Goal: Task Accomplishment & Management: Use online tool/utility

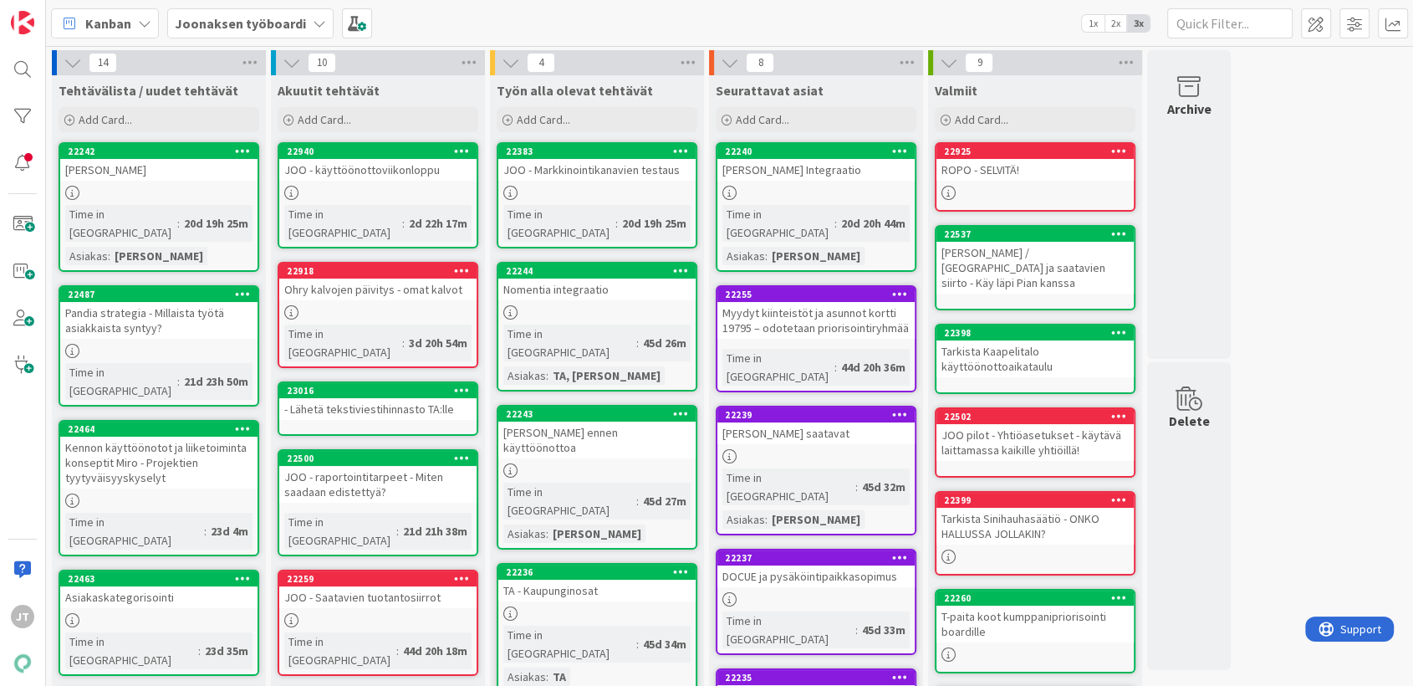
click at [239, 22] on b "Joonaksen työboardi" at bounding box center [240, 23] width 131 height 17
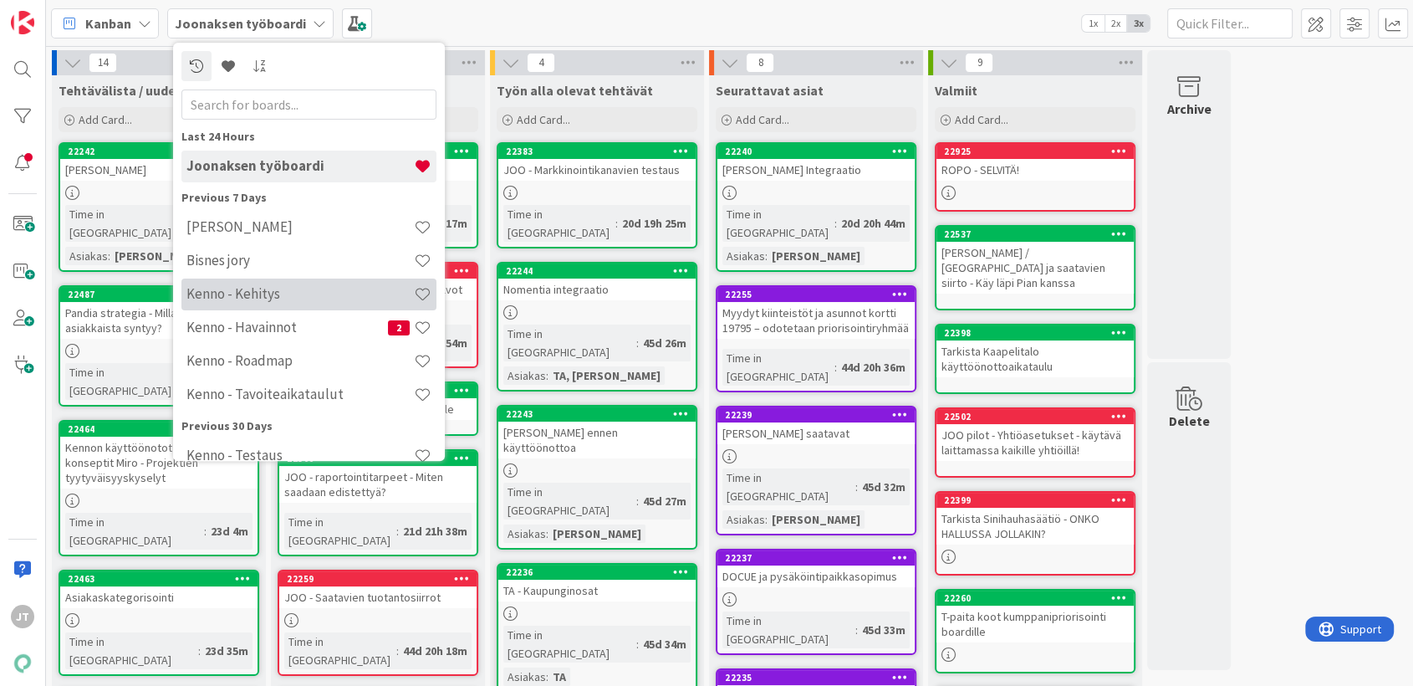
click at [253, 278] on div "Kenno - Kehitys" at bounding box center [308, 294] width 255 height 32
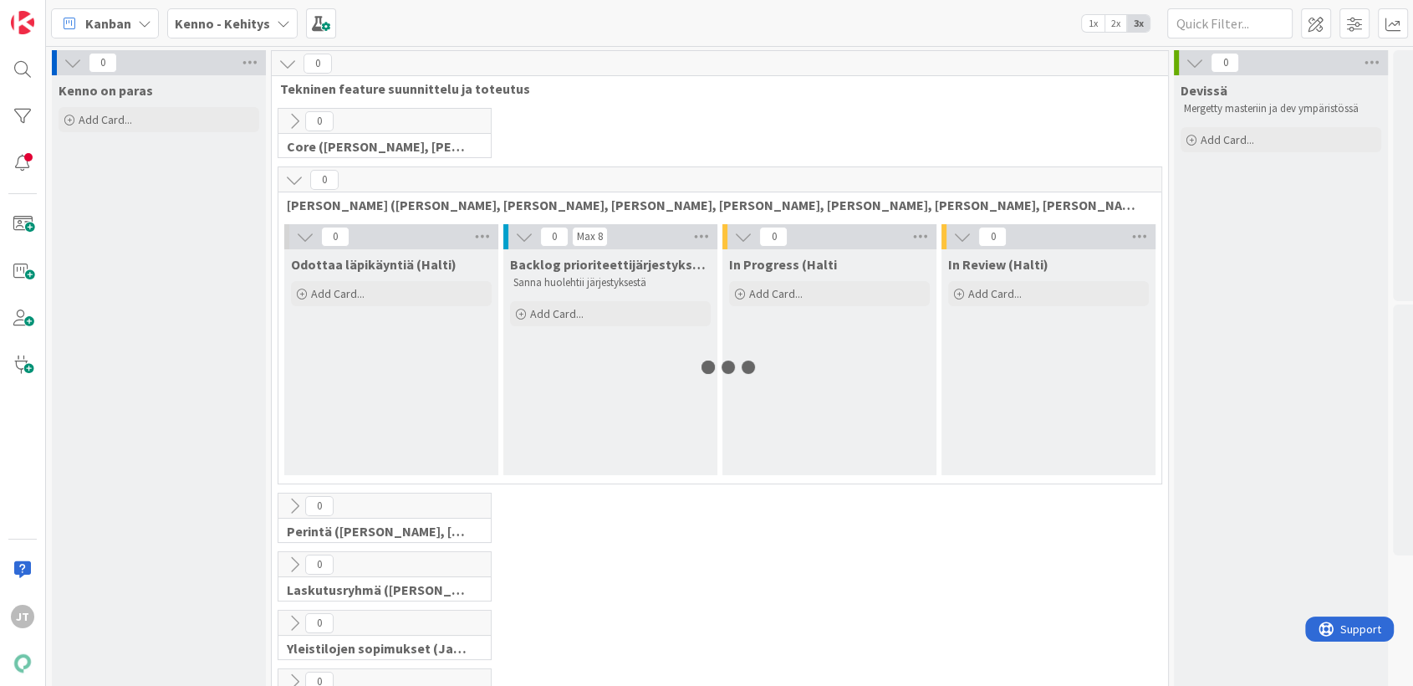
click at [251, 38] on div "Kanban Kenno - Kehitys 1x 2x 3x" at bounding box center [729, 23] width 1367 height 46
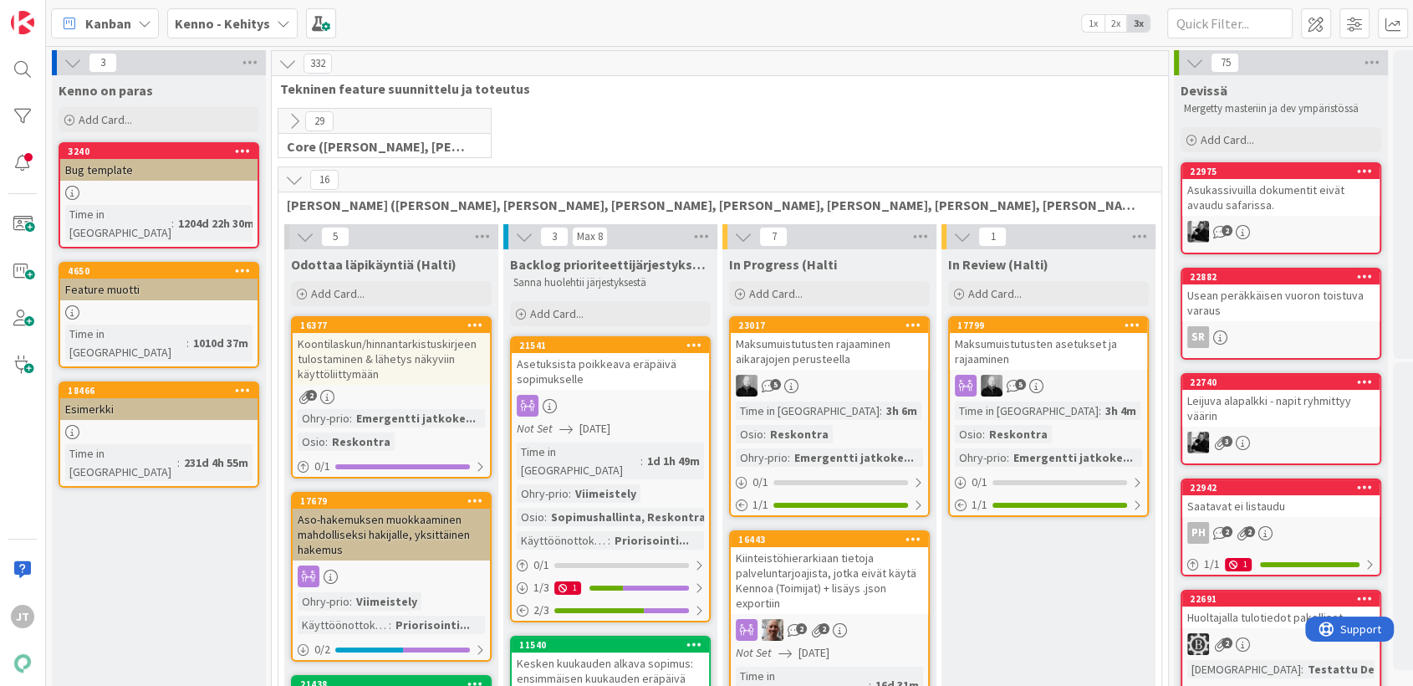
click at [248, 28] on b "Kenno - Kehitys" at bounding box center [222, 23] width 95 height 17
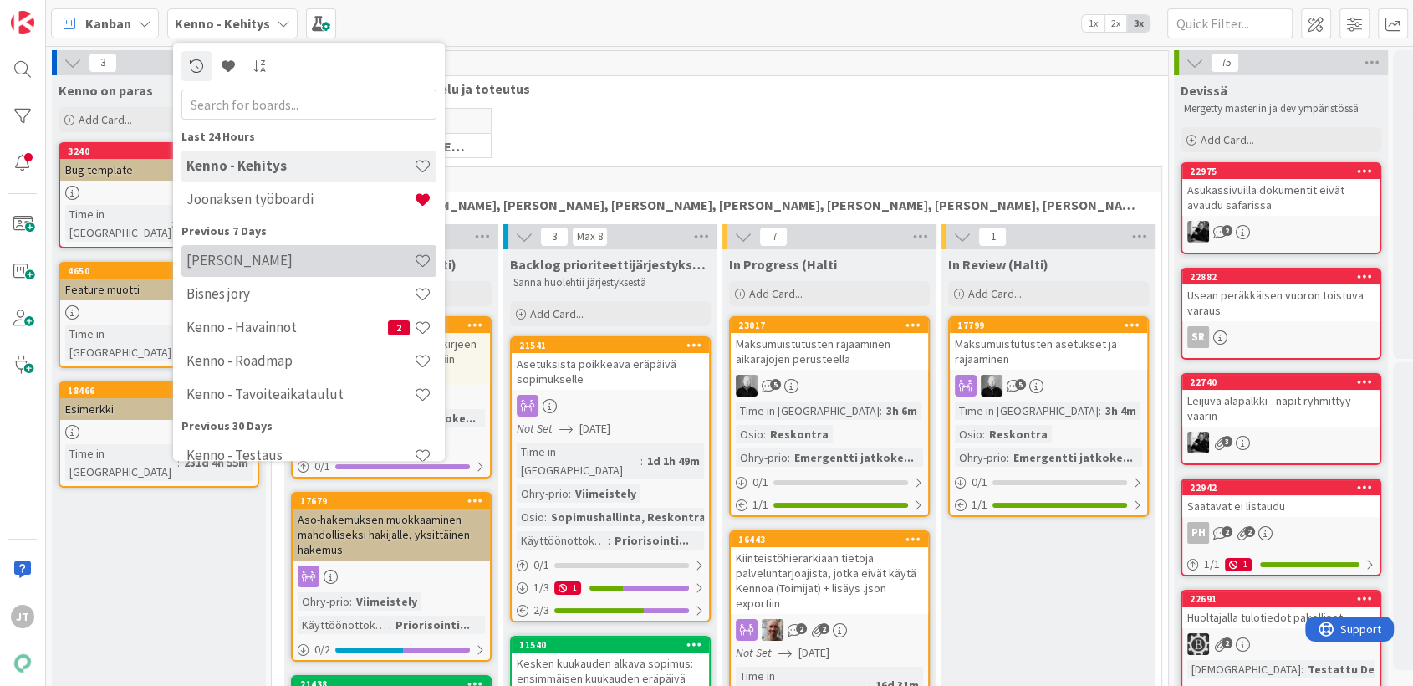
click at [258, 253] on h4 "[PERSON_NAME]" at bounding box center [299, 261] width 227 height 17
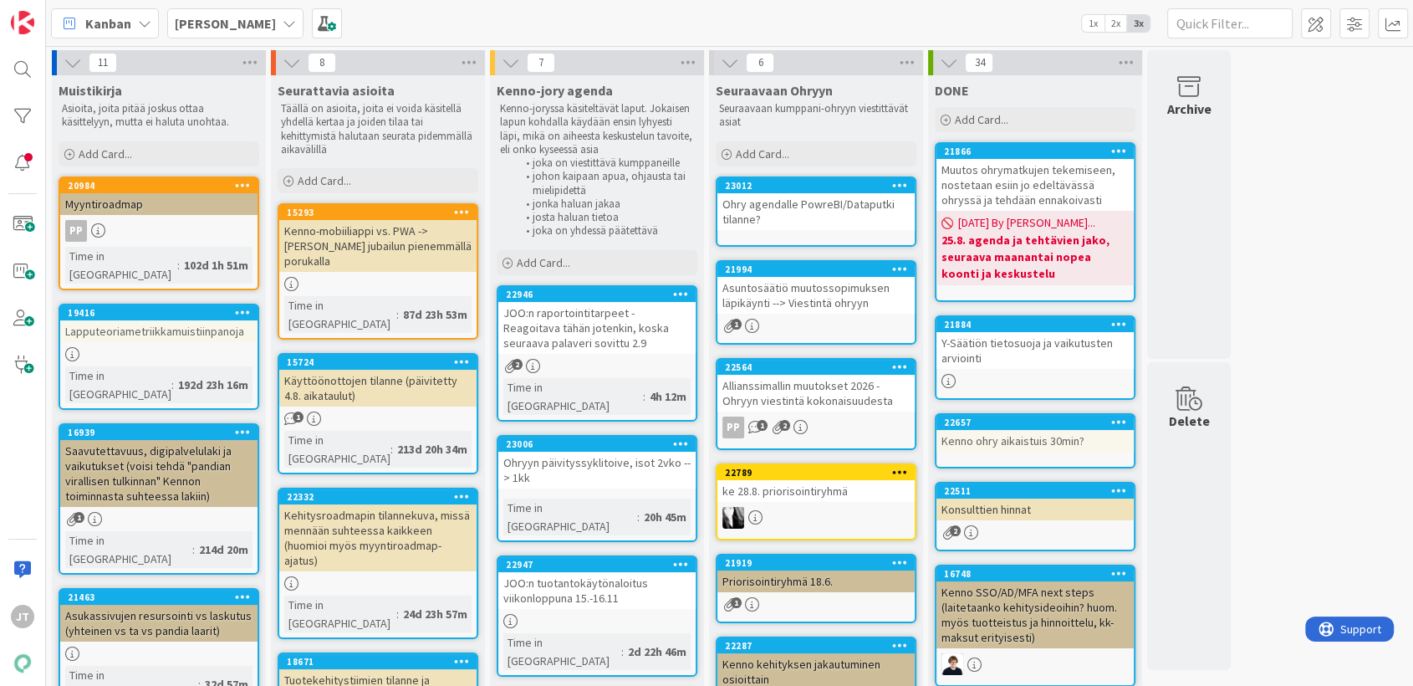
click at [544, 332] on div "JOO:n raportointitarpeet - Reagoitava tähän jotenkin, koska seuraava palaveri s…" at bounding box center [596, 328] width 197 height 52
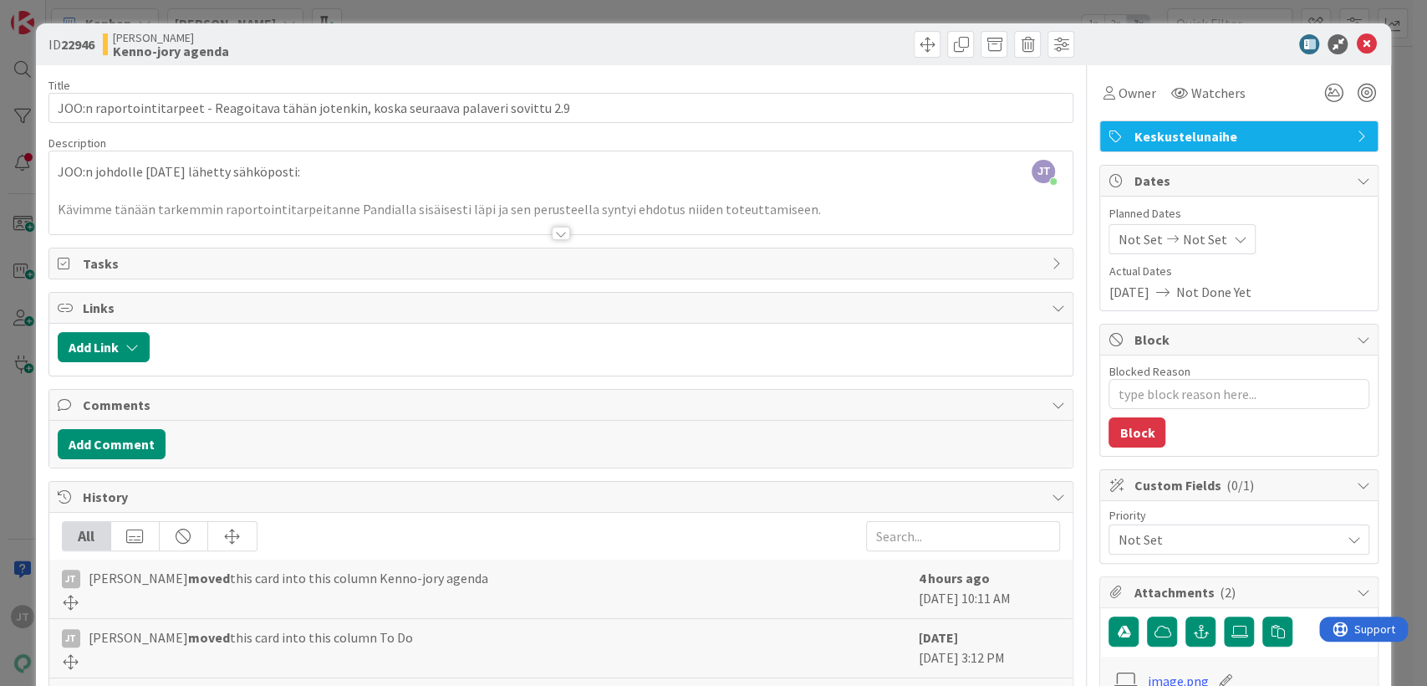
click at [552, 230] on div at bounding box center [561, 233] width 18 height 13
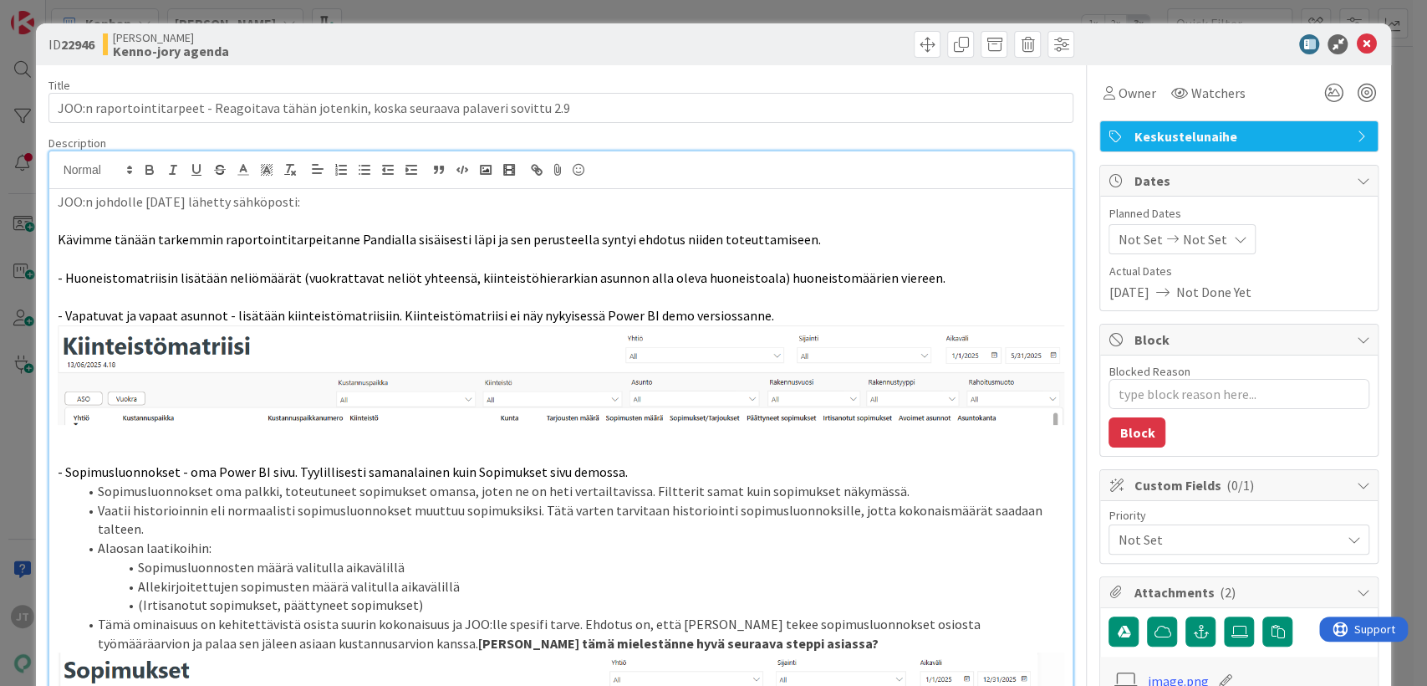
click at [310, 205] on p "JOO:n johdolle [DATE] lähetty sähköposti:" at bounding box center [562, 201] width 1008 height 19
click at [59, 202] on p "JOO:n johdolle [DATE] lähetty sähköposti:" at bounding box center [562, 201] width 1008 height 19
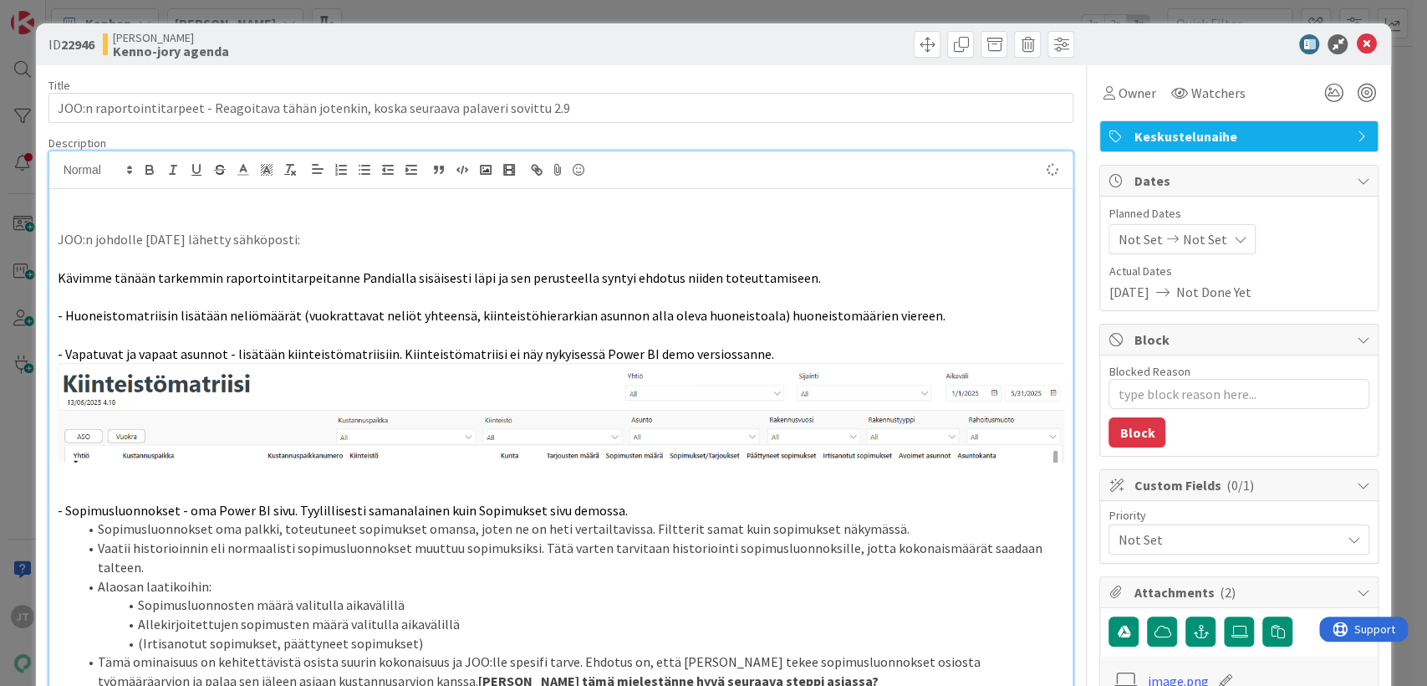
type textarea "x"
click at [1358, 36] on icon at bounding box center [1366, 44] width 20 height 20
